Goal: Task Accomplishment & Management: Complete application form

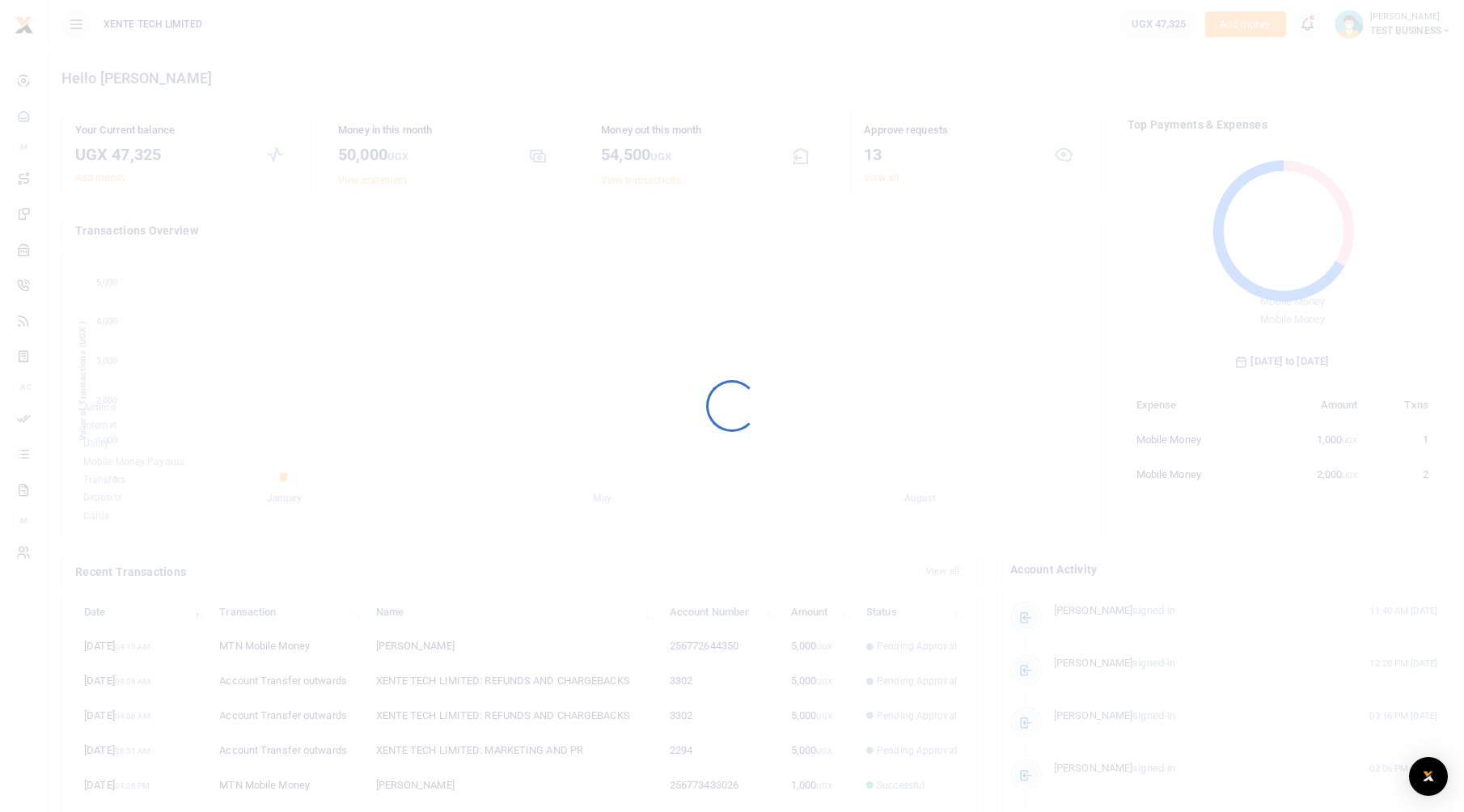
scroll to position [215, 298]
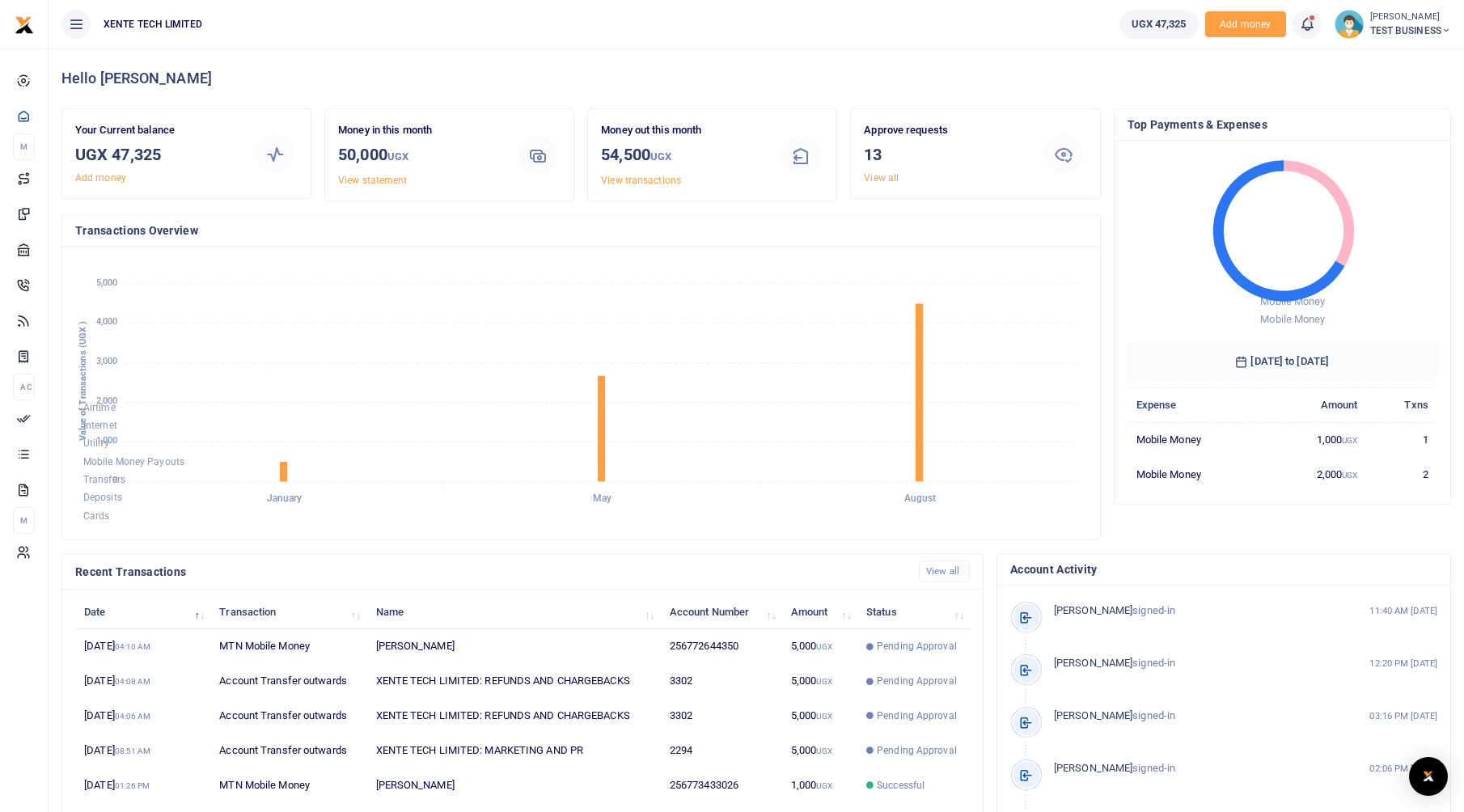
click at [1390, 32] on span "TEST BUSINESS" at bounding box center [1411, 31] width 81 height 15
click at [1372, 111] on link "Account Settings" at bounding box center [1377, 118] width 142 height 23
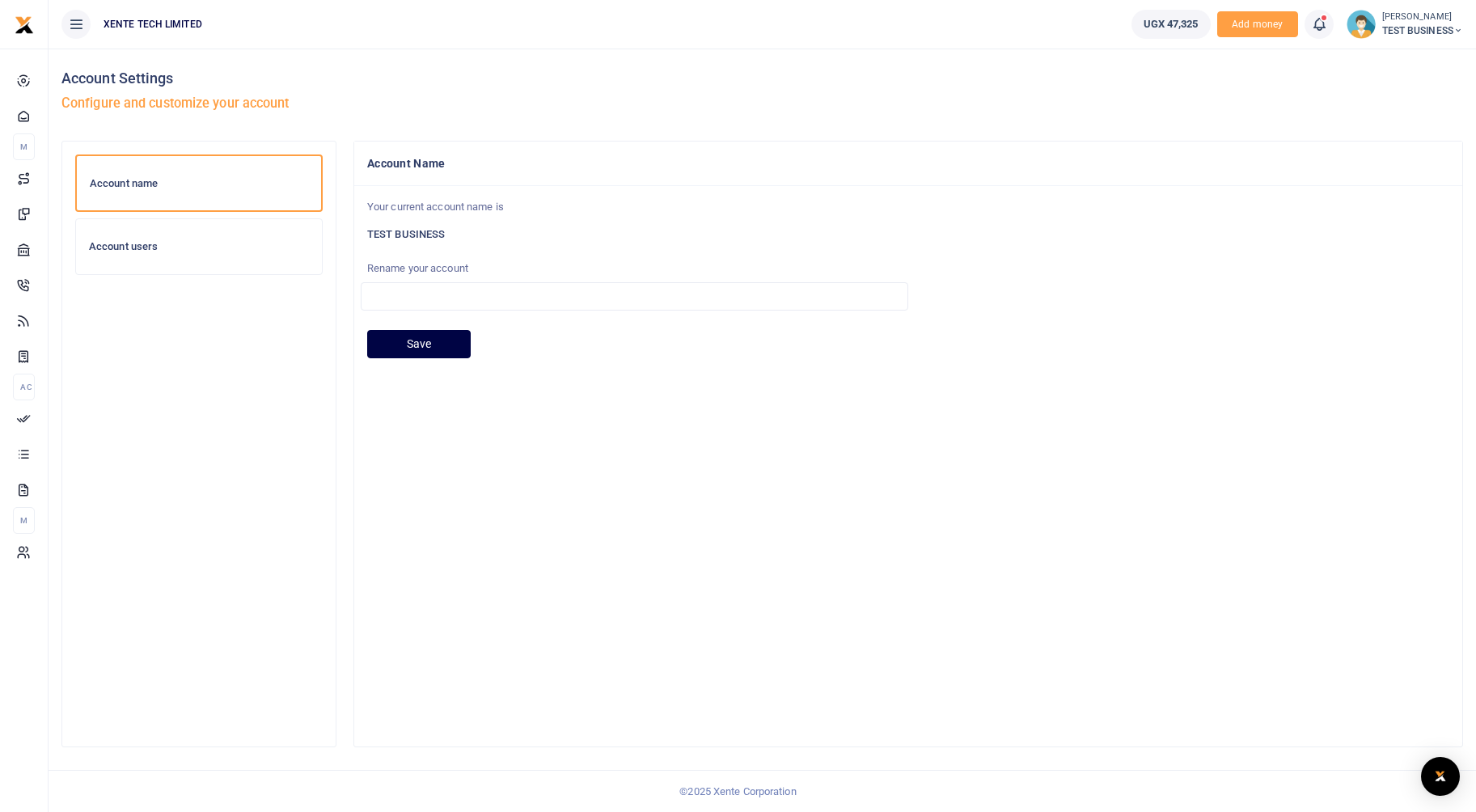
click at [186, 258] on div "Account users" at bounding box center [199, 246] width 246 height 55
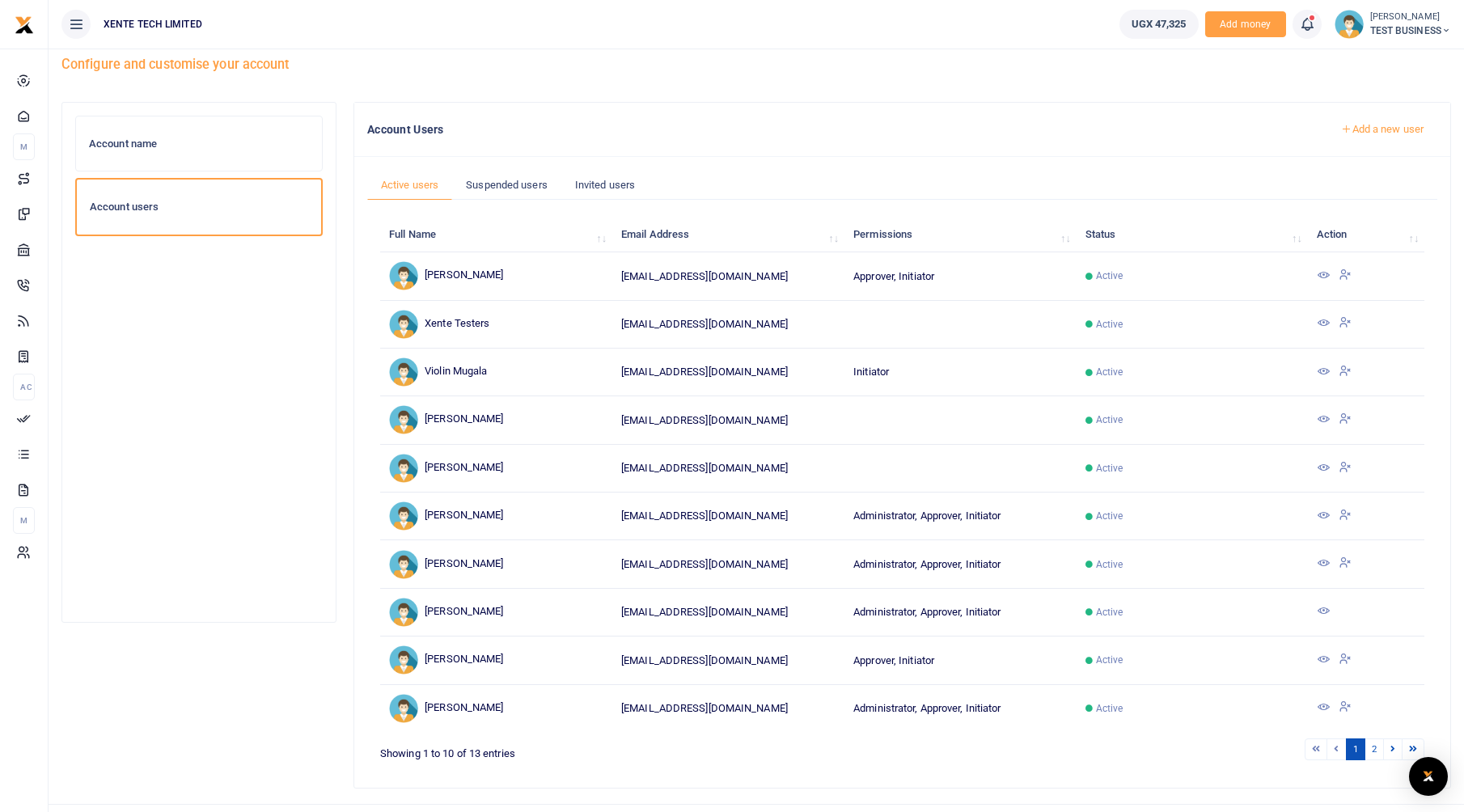
scroll to position [74, 0]
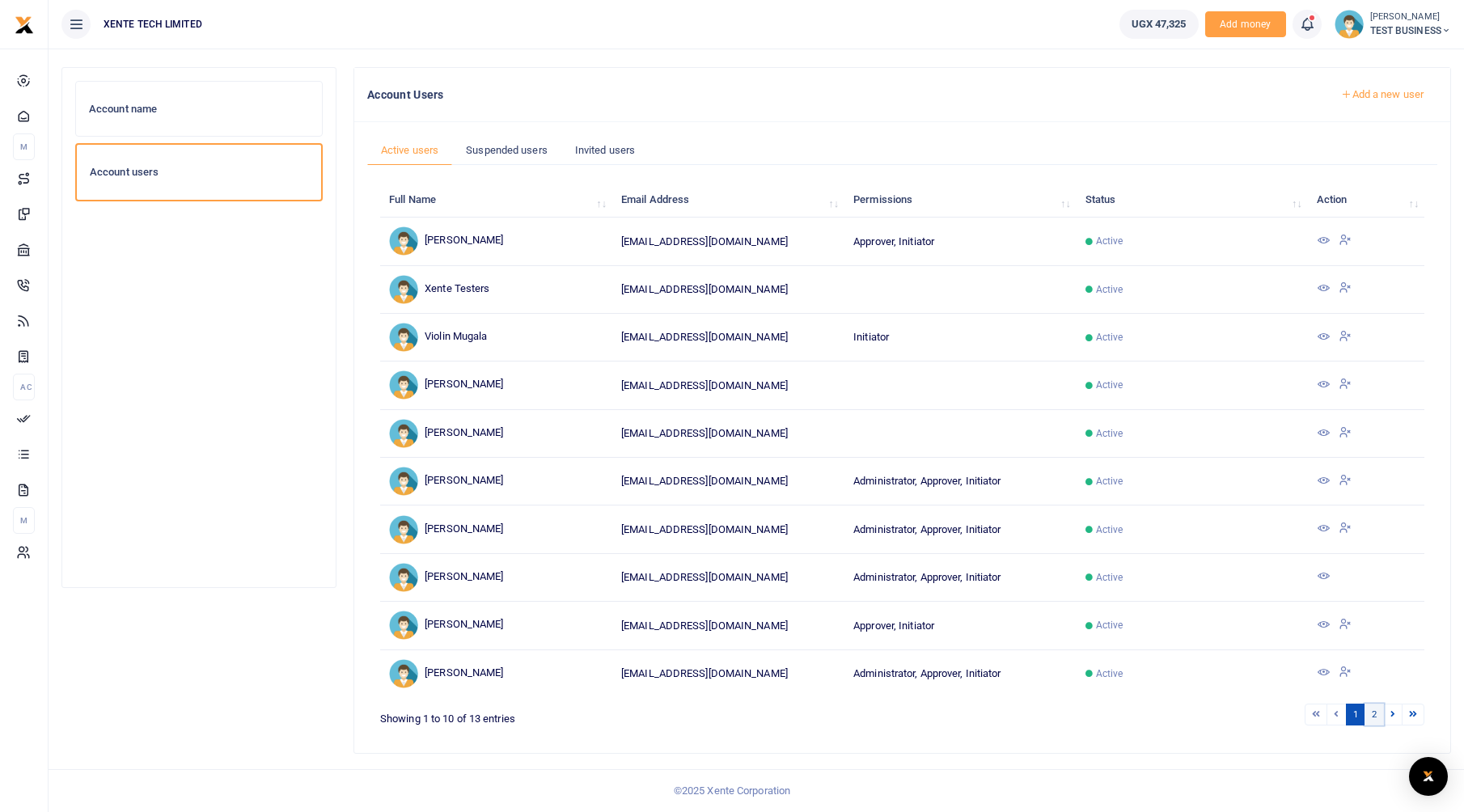
click at [1379, 716] on link "2" at bounding box center [1375, 714] width 19 height 22
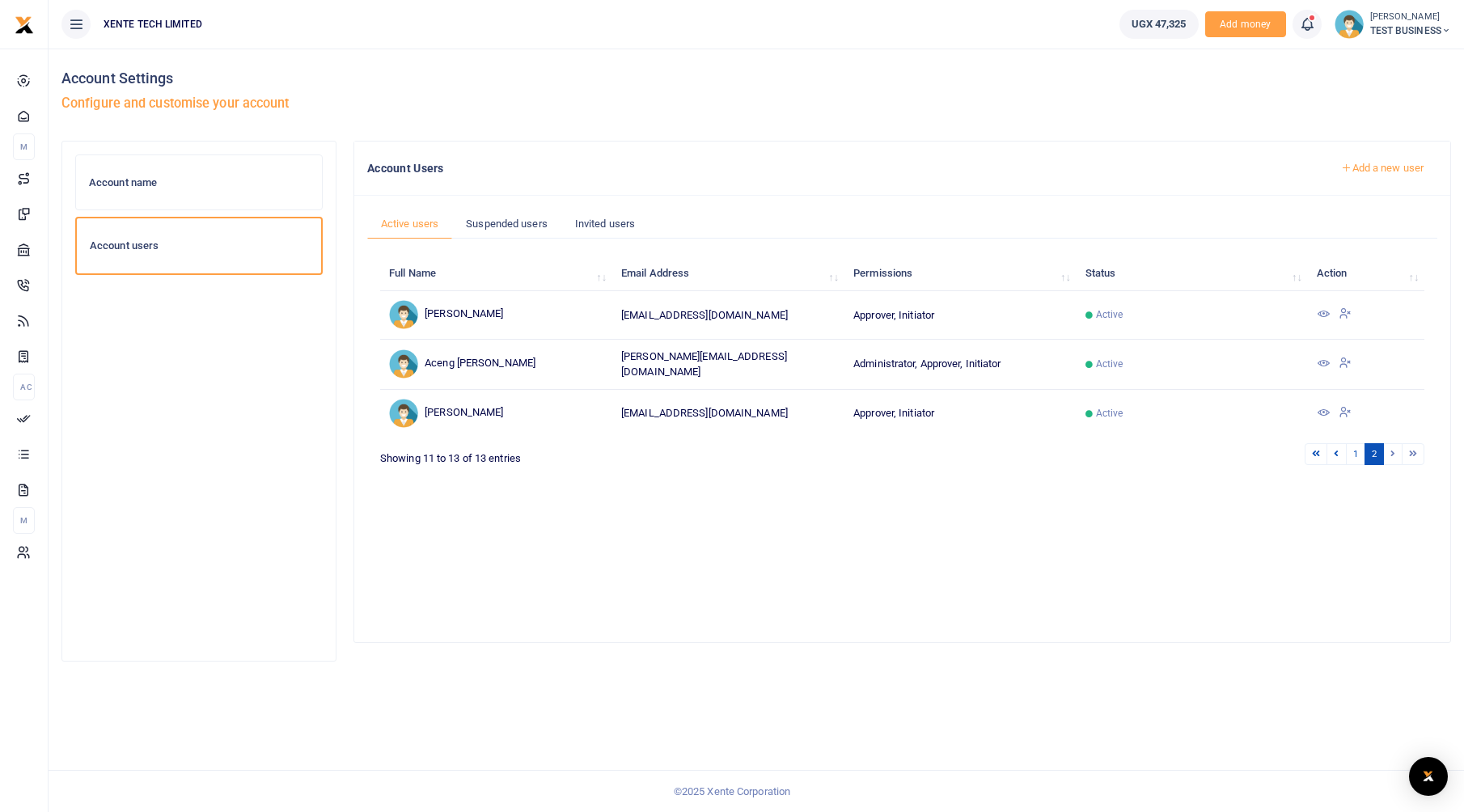
scroll to position [0, 0]
click at [1364, 447] on link "1" at bounding box center [1368, 454] width 19 height 22
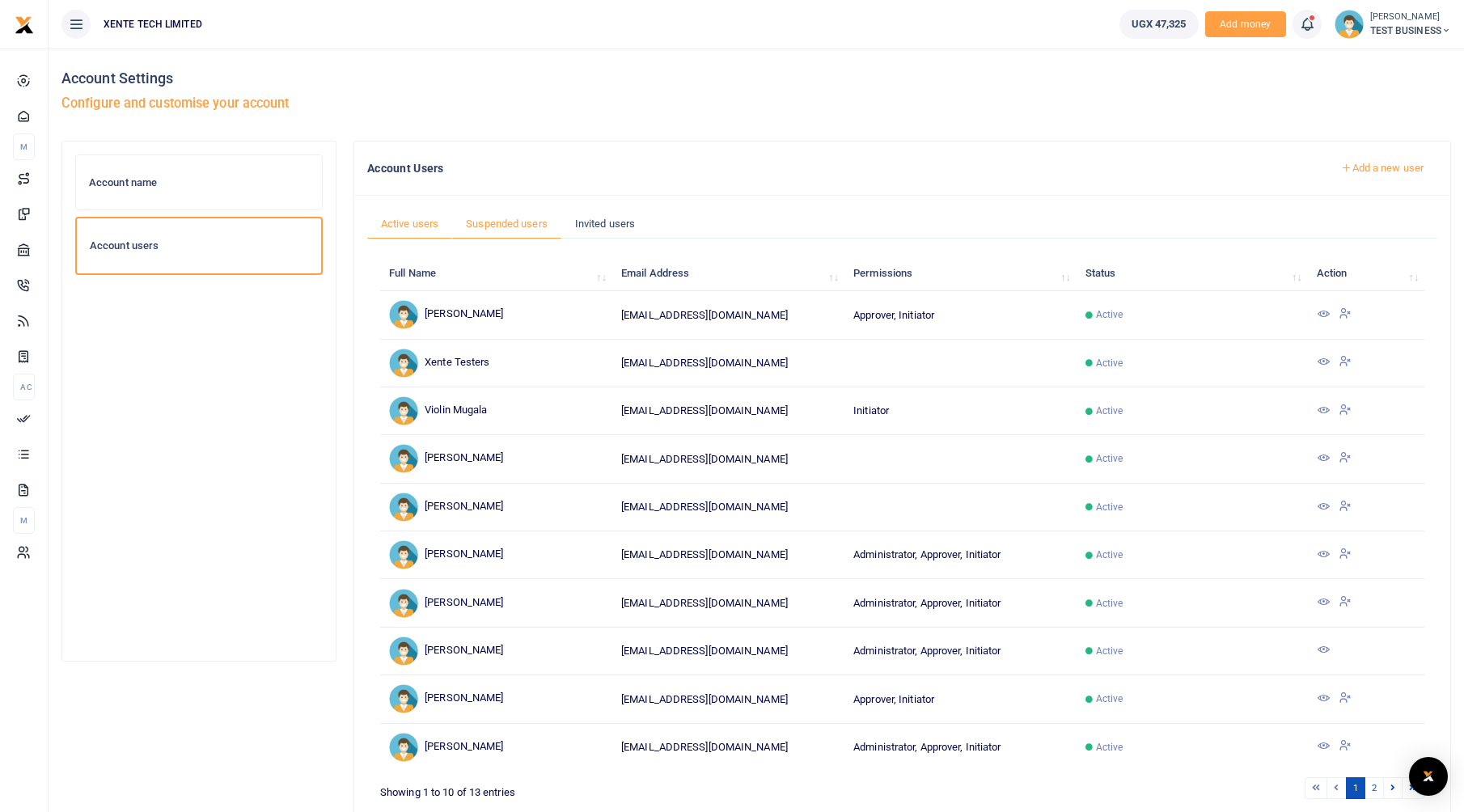
click at [527, 237] on link "Suspended users" at bounding box center [506, 223] width 110 height 31
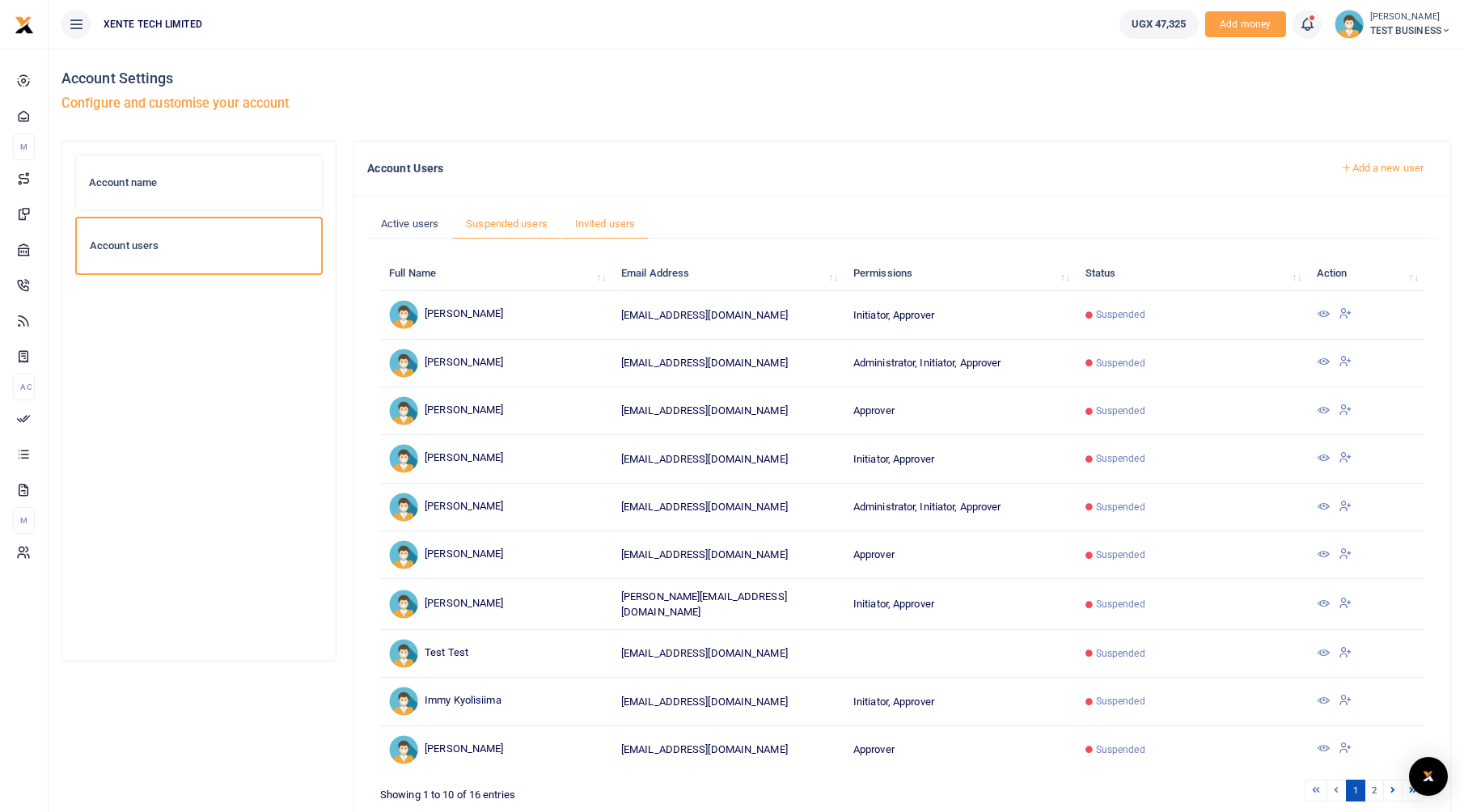
click at [610, 222] on link "Invited users" at bounding box center [605, 223] width 88 height 31
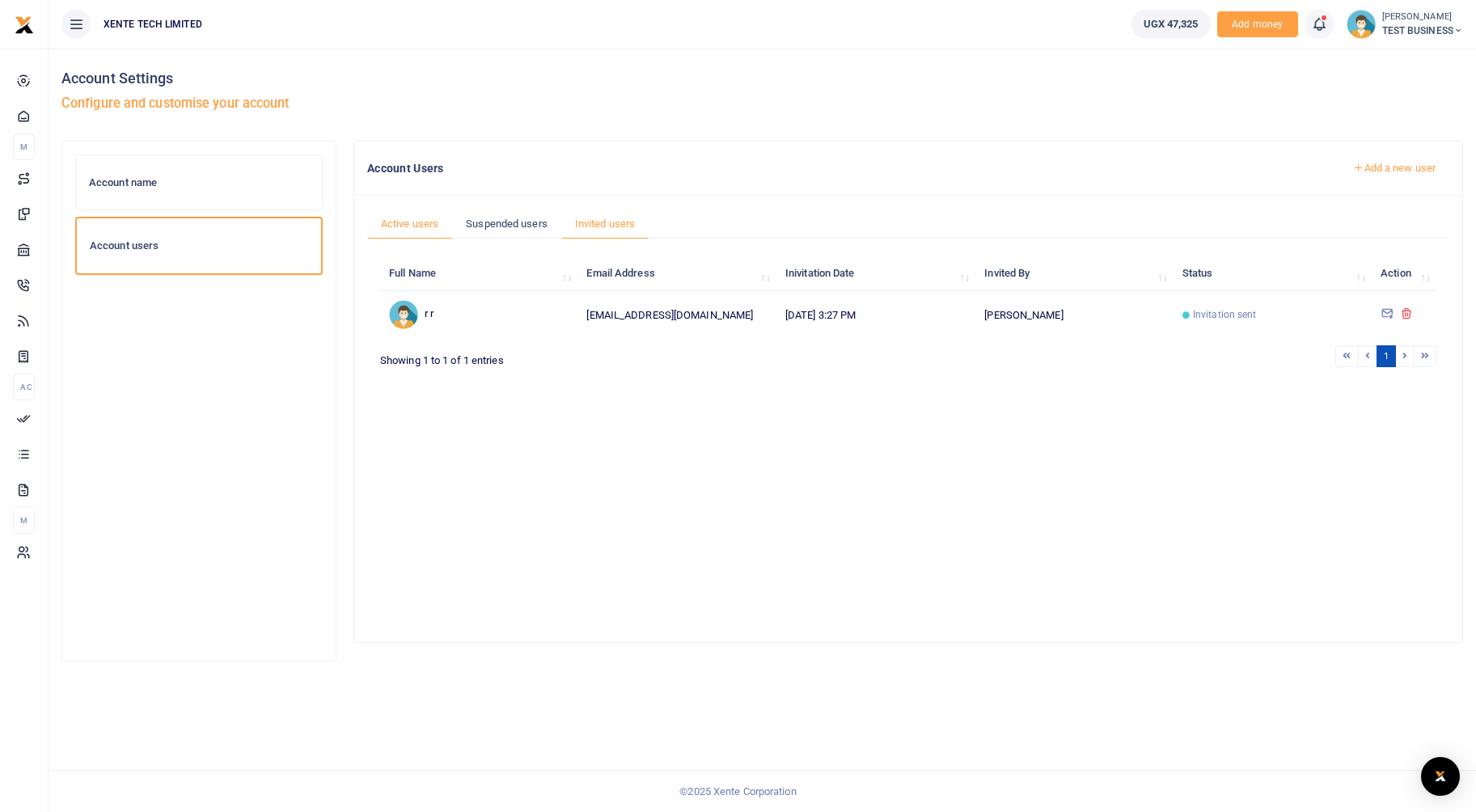
click at [401, 216] on link "Active users" at bounding box center [409, 223] width 85 height 31
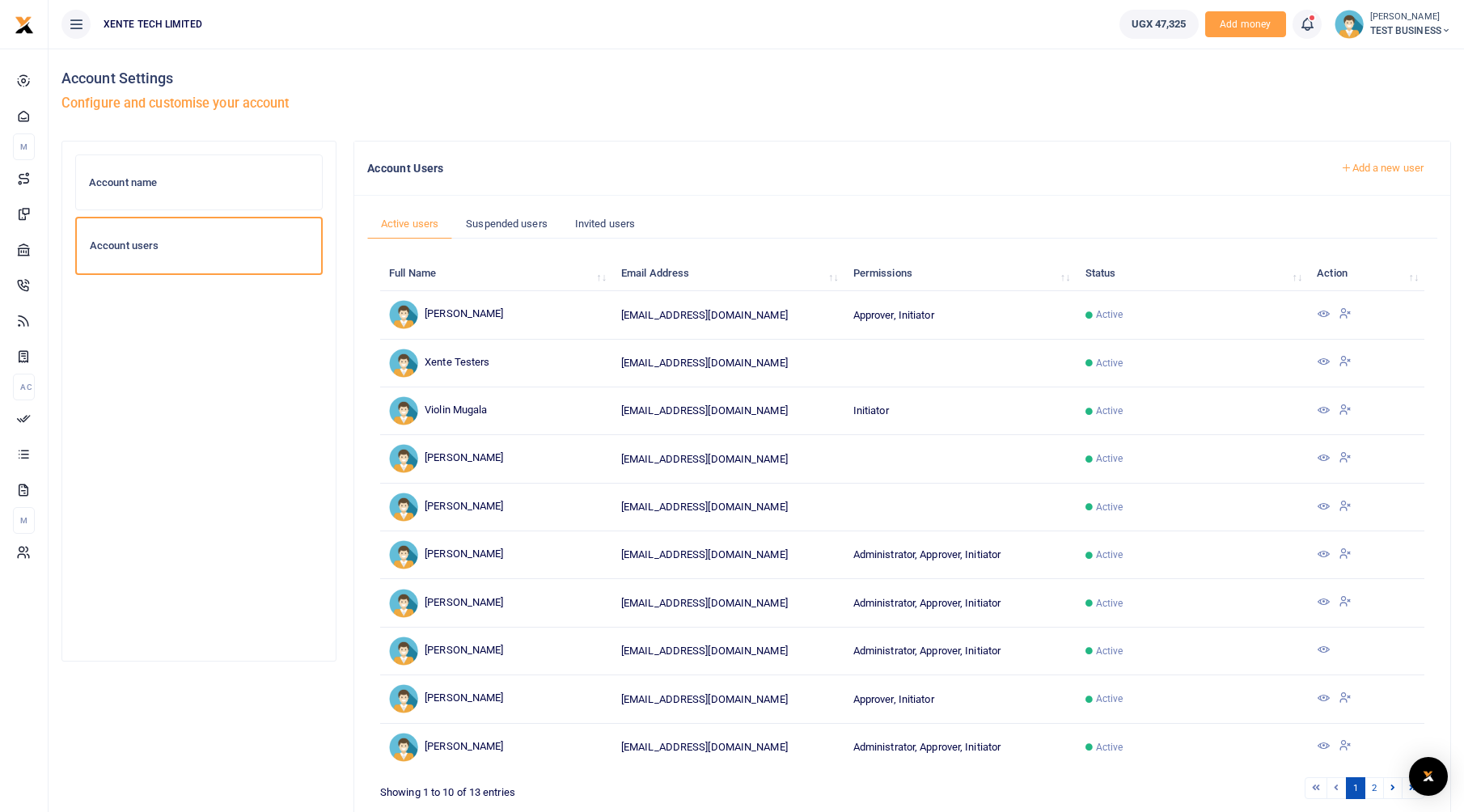
click at [1360, 161] on link "Add a new user" at bounding box center [1383, 167] width 110 height 27
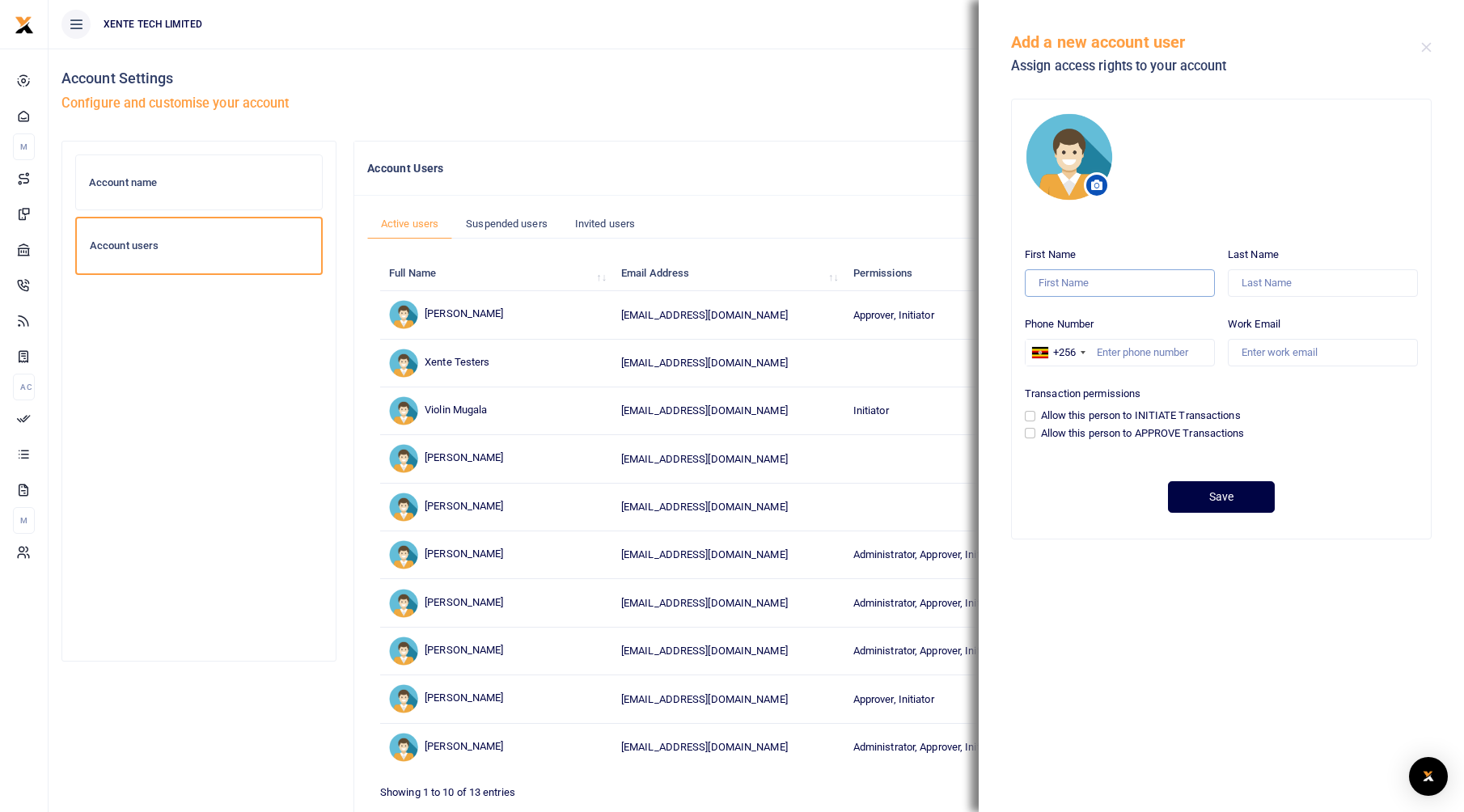
click at [1103, 274] on input "First Name" at bounding box center [1120, 283] width 190 height 27
type input "June"
type input "Etyang"
click at [1139, 343] on input "Phone Number" at bounding box center [1120, 352] width 190 height 27
click at [1049, 343] on div "+256" at bounding box center [1058, 353] width 65 height 26
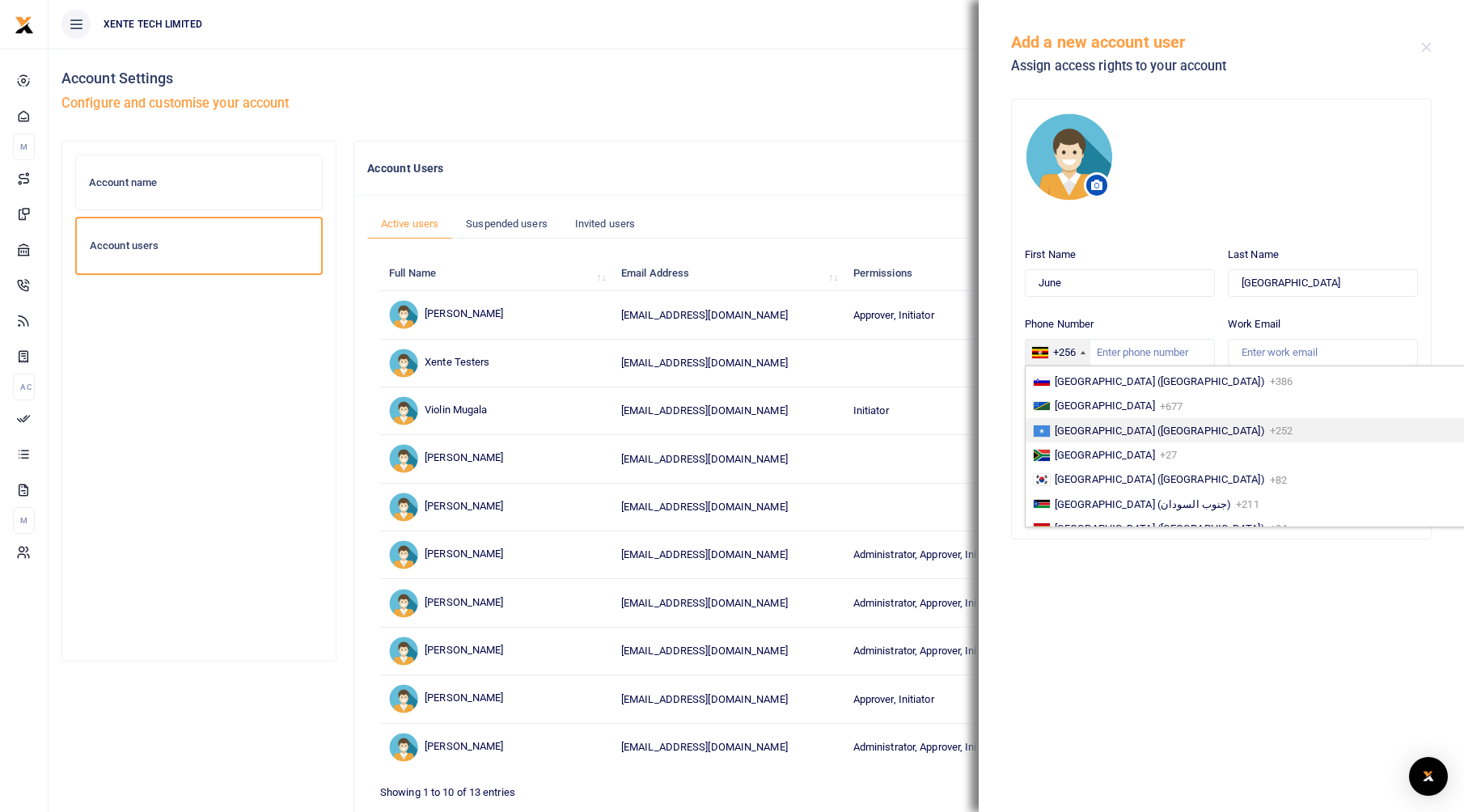
scroll to position [2711, 0]
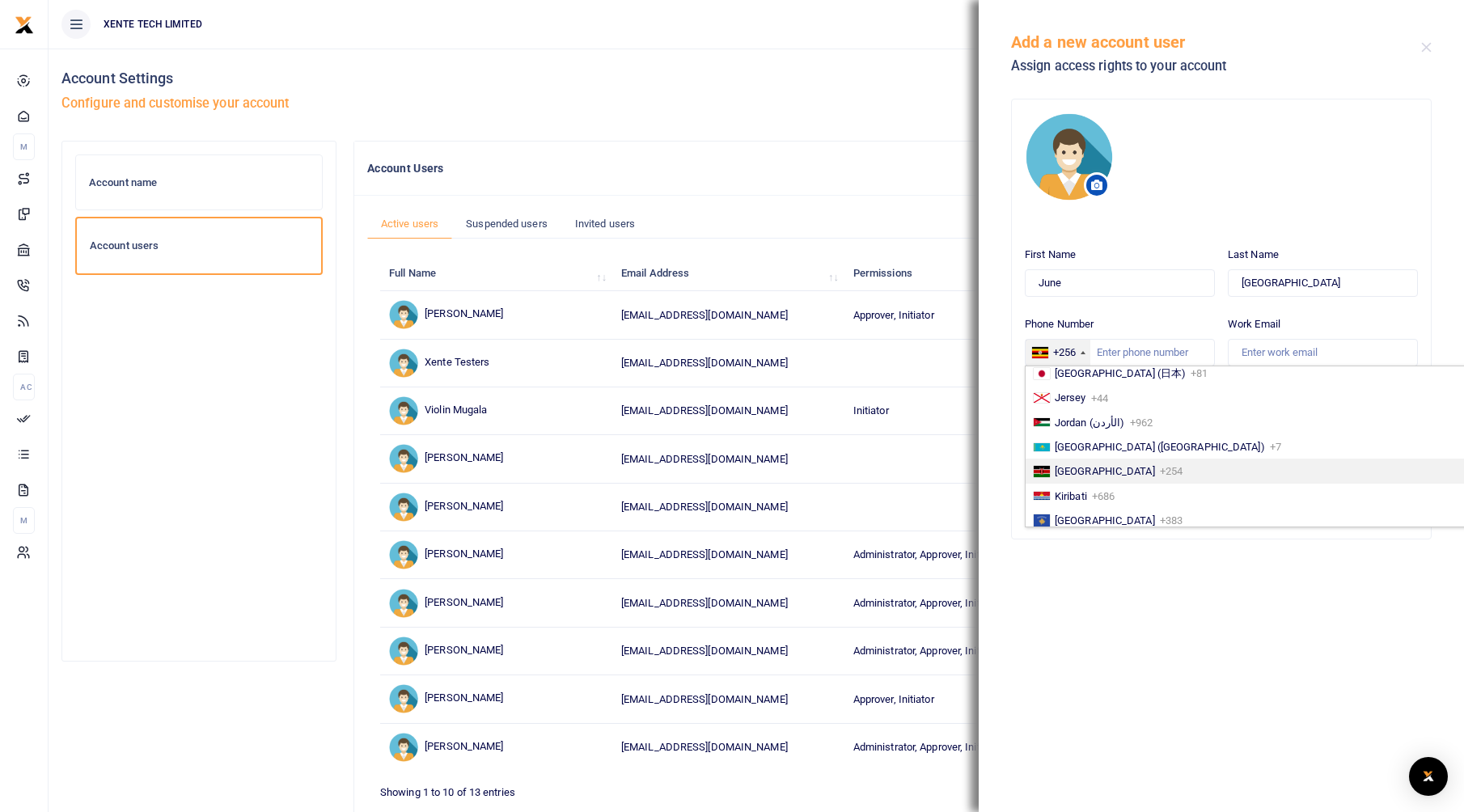
click at [1118, 468] on li "Kenya +254" at bounding box center [1247, 471] width 442 height 25
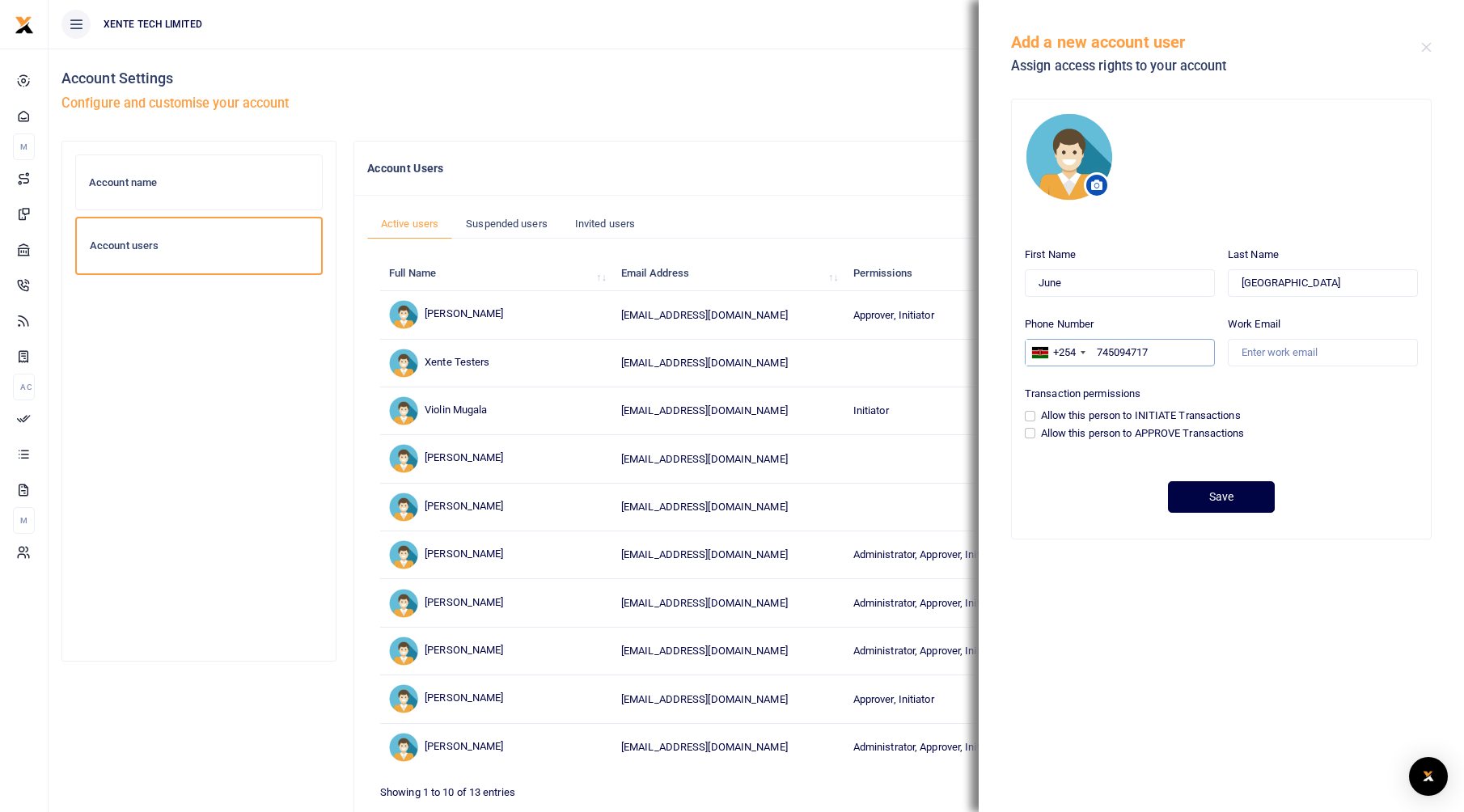
type input "745094717"
click at [1274, 343] on input "Work Email" at bounding box center [1323, 352] width 190 height 27
type input "[EMAIL_ADDRESS][DOMAIN_NAME]"
click at [1113, 406] on div "Transaction permissions Allow this person to INITIATE Transactions Allow this p…" at bounding box center [1221, 410] width 393 height 62
click at [1108, 419] on label "Allow this person to INITIATE Transactions" at bounding box center [1141, 415] width 200 height 16
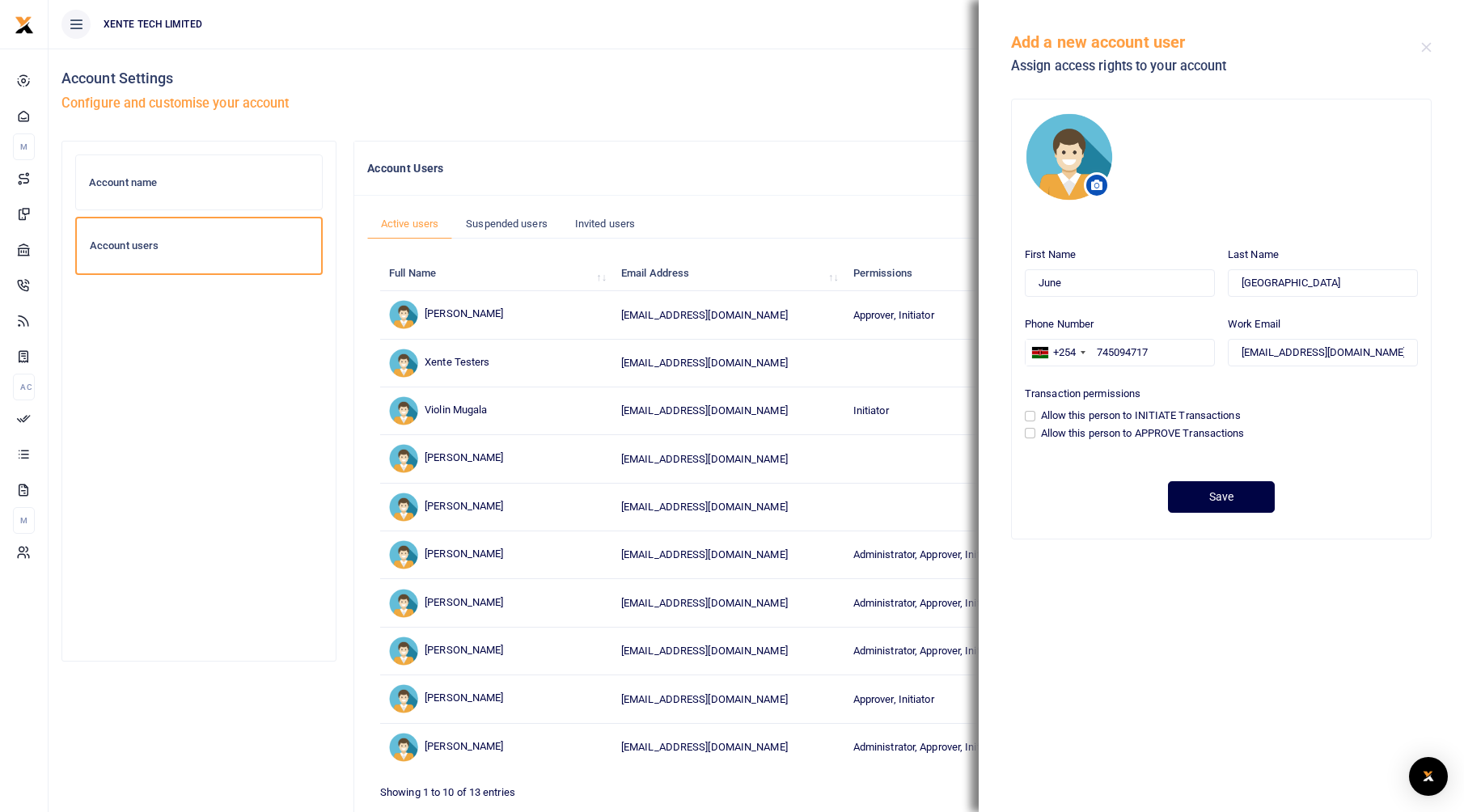
click at [1036, 419] on input "Allow this person to INITIATE Transactions" at bounding box center [1030, 416] width 11 height 11
checkbox input "true"
click at [1102, 428] on label "Allow this person to APPROVE Transactions" at bounding box center [1142, 434] width 204 height 16
click at [1036, 428] on input "Allow this person to APPROVE Transactions" at bounding box center [1030, 433] width 11 height 11
checkbox input "true"
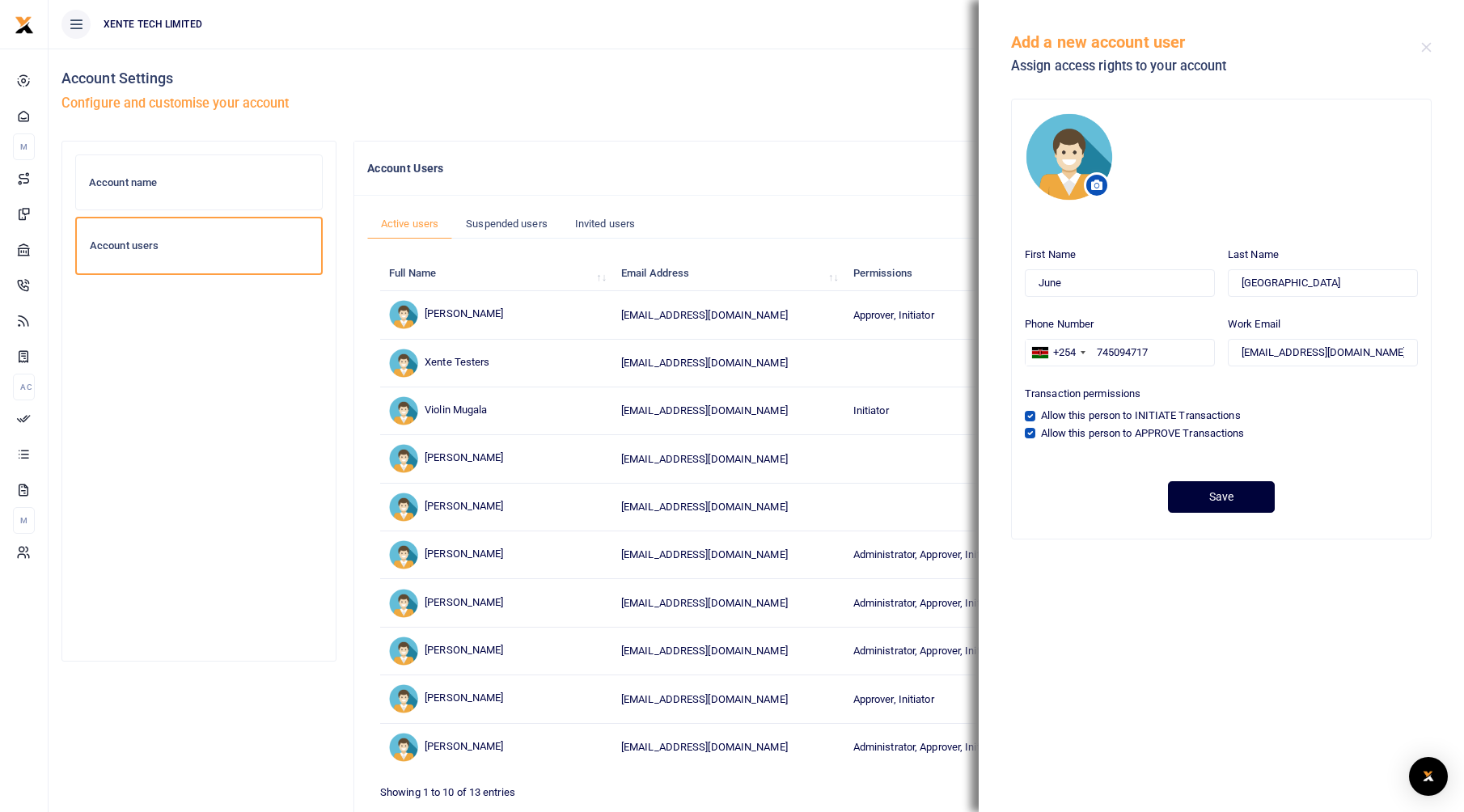
click at [1234, 505] on button "Save" at bounding box center [1221, 497] width 107 height 32
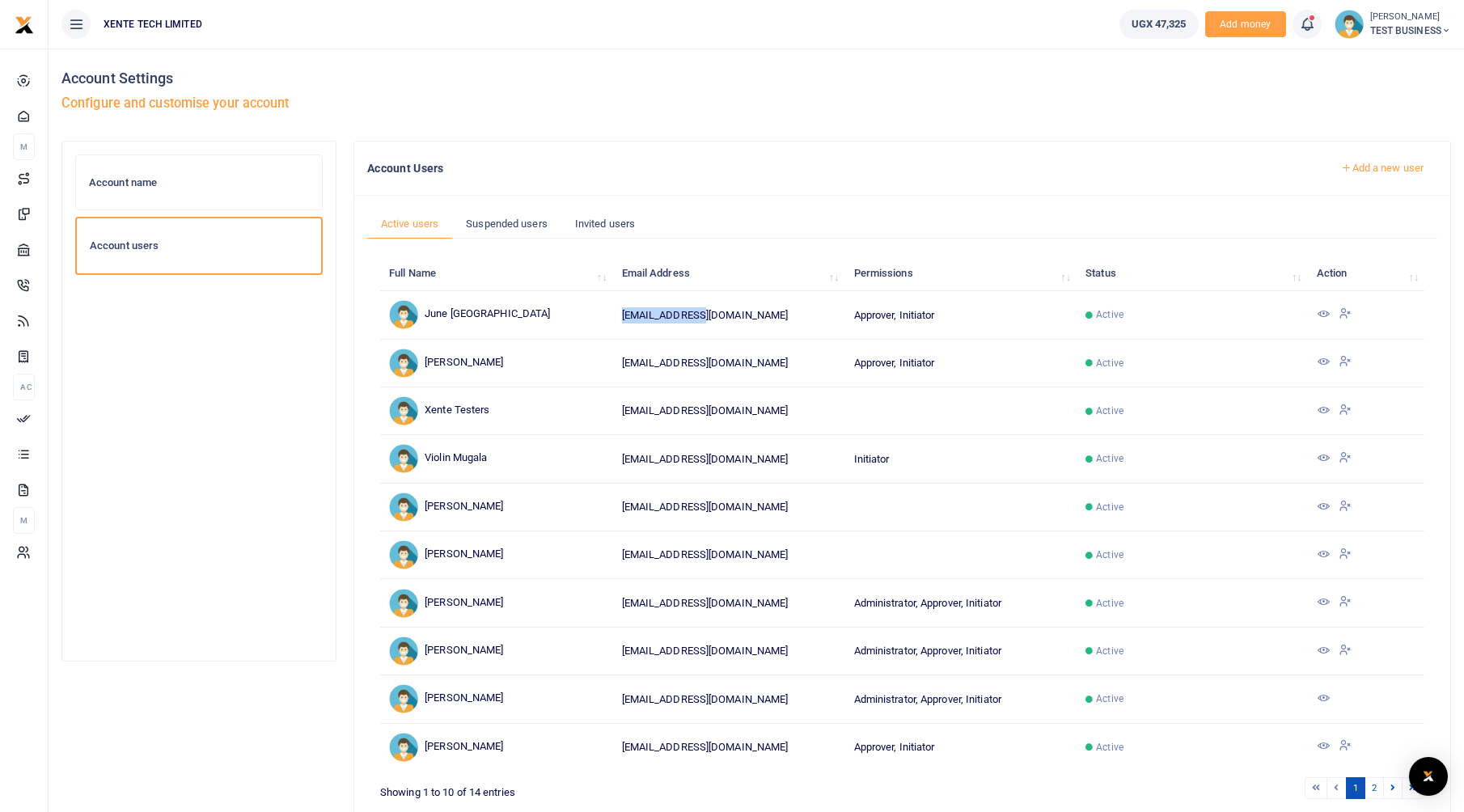
drag, startPoint x: 700, startPoint y: 315, endPoint x: 619, endPoint y: 314, distance: 81.0
click at [619, 314] on td "[EMAIL_ADDRESS][DOMAIN_NAME]" at bounding box center [728, 314] width 232 height 47
copy td "[EMAIL_ADDRESS][DOMAIN_NAME]"
click at [513, 222] on link "Suspended users" at bounding box center [506, 223] width 110 height 31
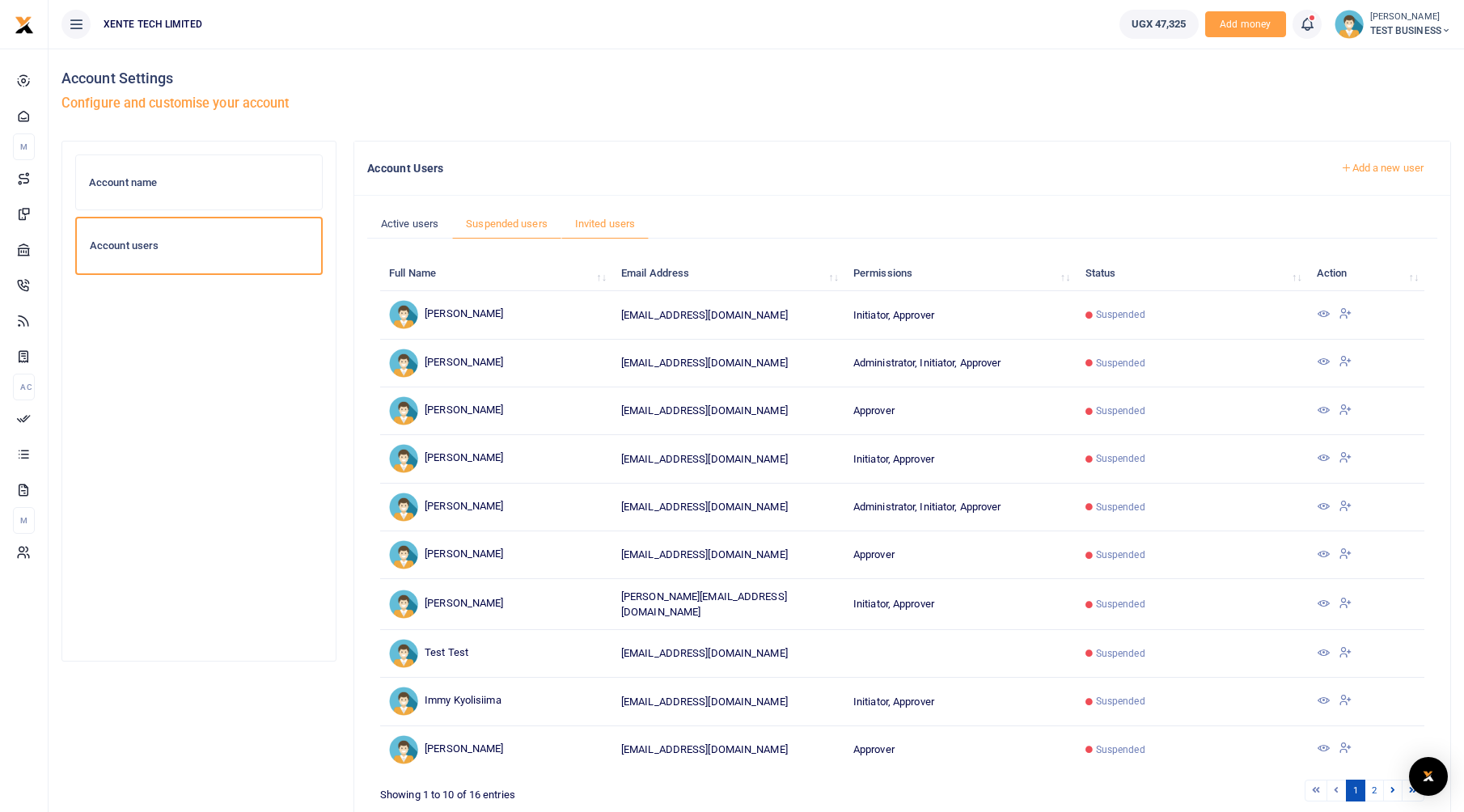
click at [616, 228] on link "Invited users" at bounding box center [605, 223] width 88 height 31
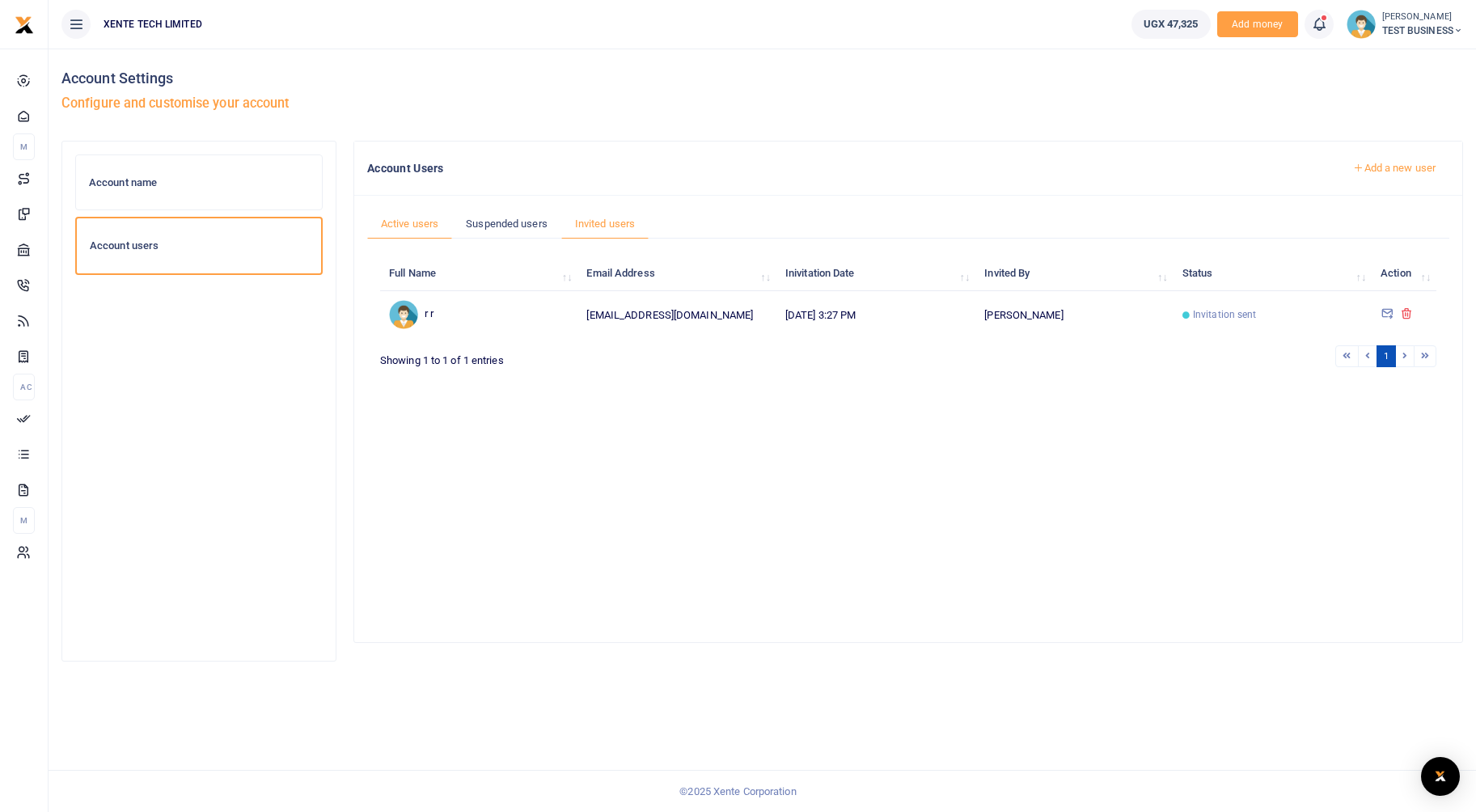
click at [402, 228] on link "Active users" at bounding box center [409, 223] width 85 height 31
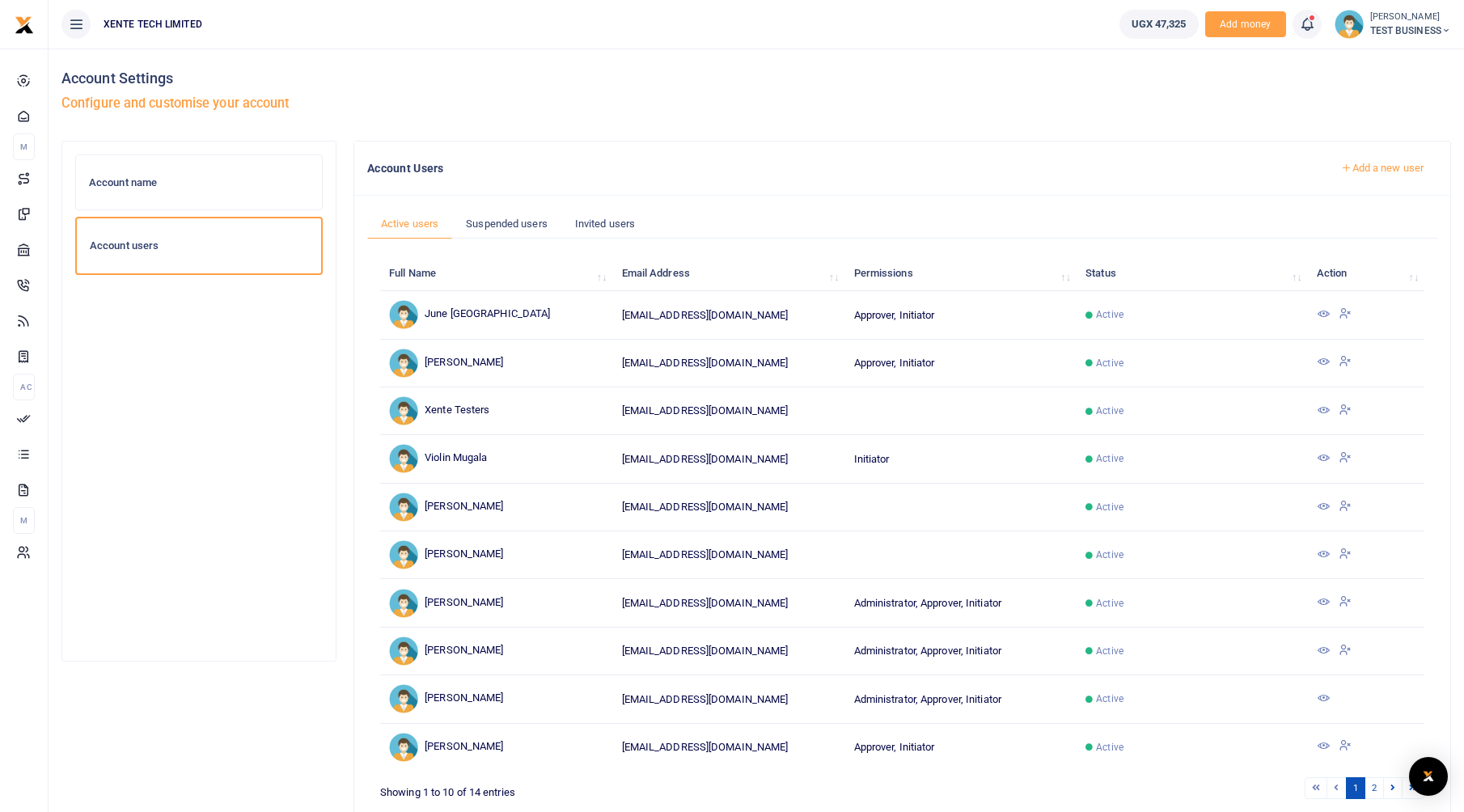
click at [1407, 19] on small "[PERSON_NAME]" at bounding box center [1411, 18] width 81 height 14
click at [1394, 32] on span "TEST BUSINESS" at bounding box center [1411, 31] width 81 height 15
click at [1367, 58] on link "Switch accounts" at bounding box center [1377, 59] width 142 height 23
